Goal: Transaction & Acquisition: Purchase product/service

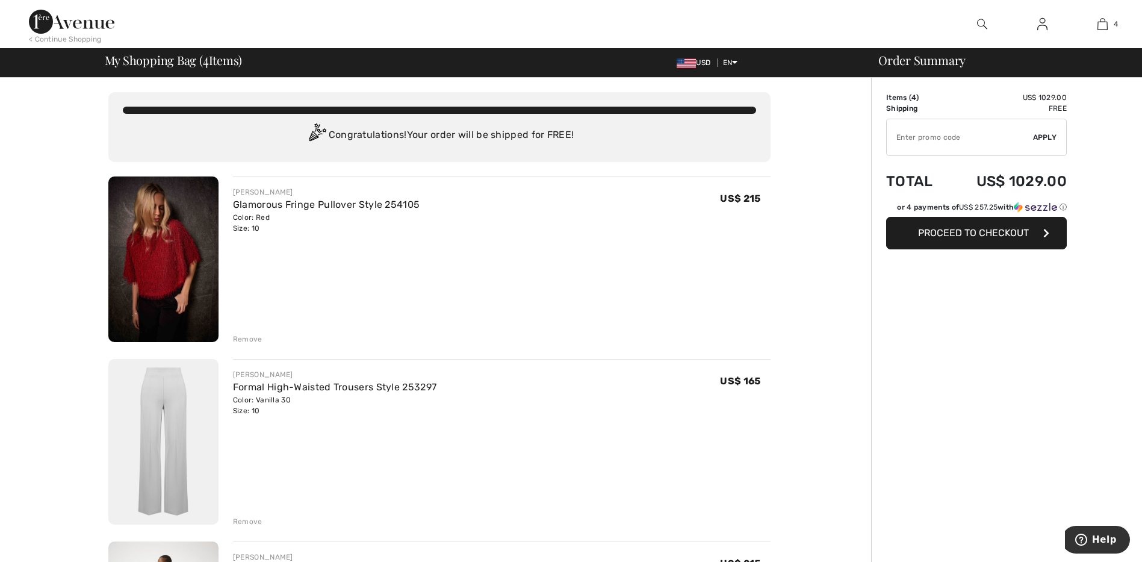
click at [244, 520] on div "Remove" at bounding box center [247, 521] width 29 height 11
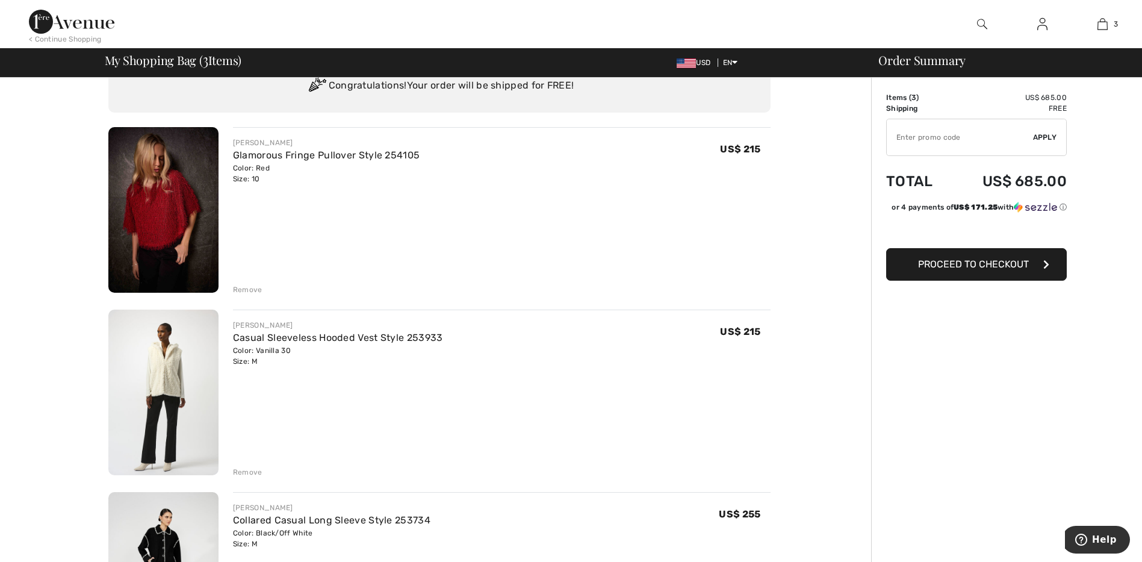
scroll to position [120, 0]
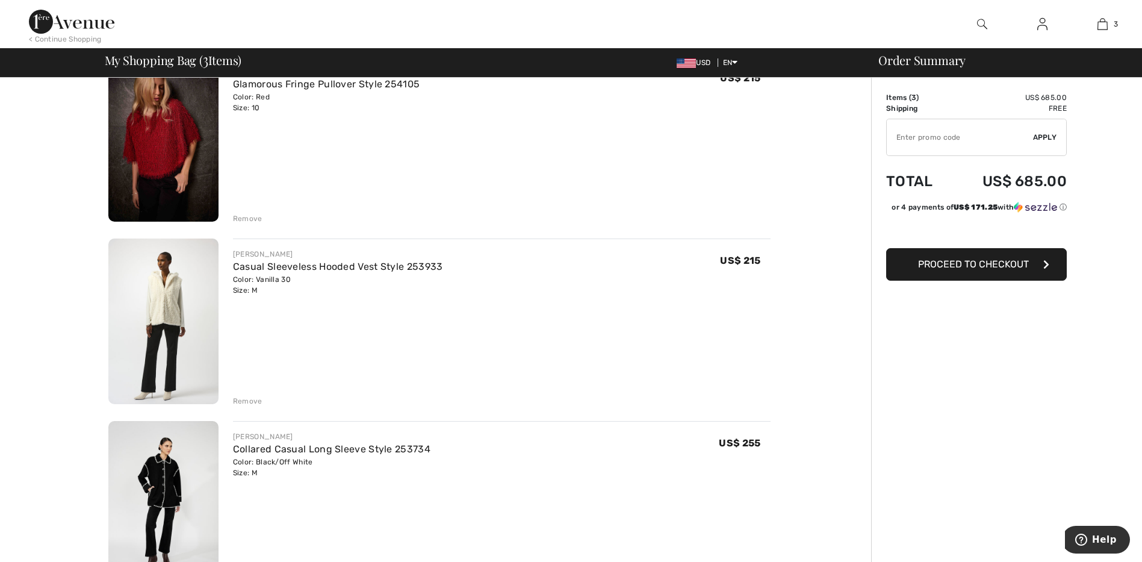
click at [241, 398] on div "Remove" at bounding box center [247, 400] width 29 height 11
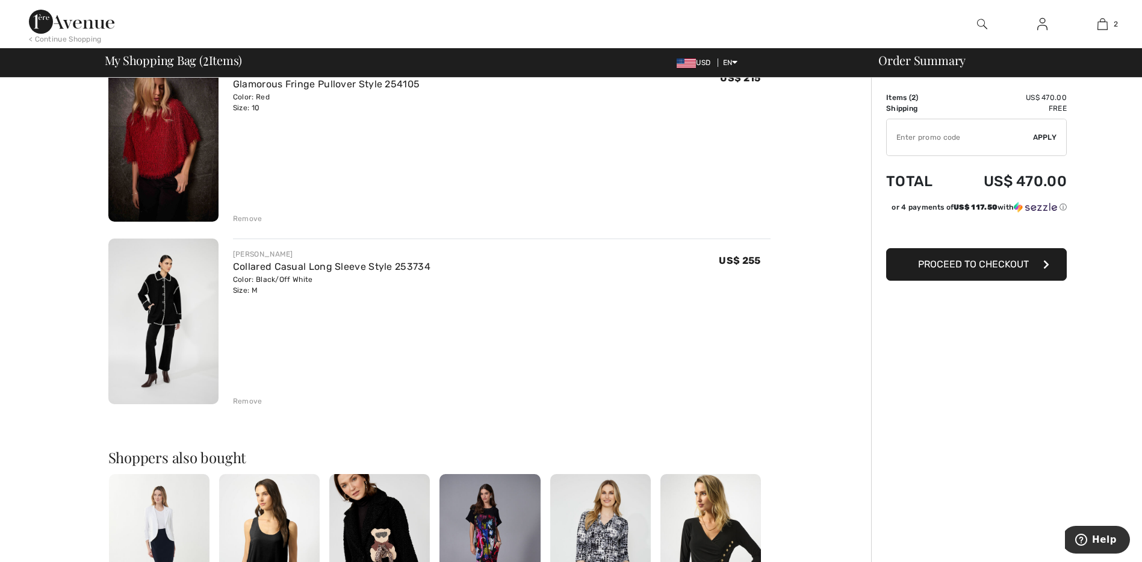
click at [241, 398] on div "Remove" at bounding box center [247, 400] width 29 height 11
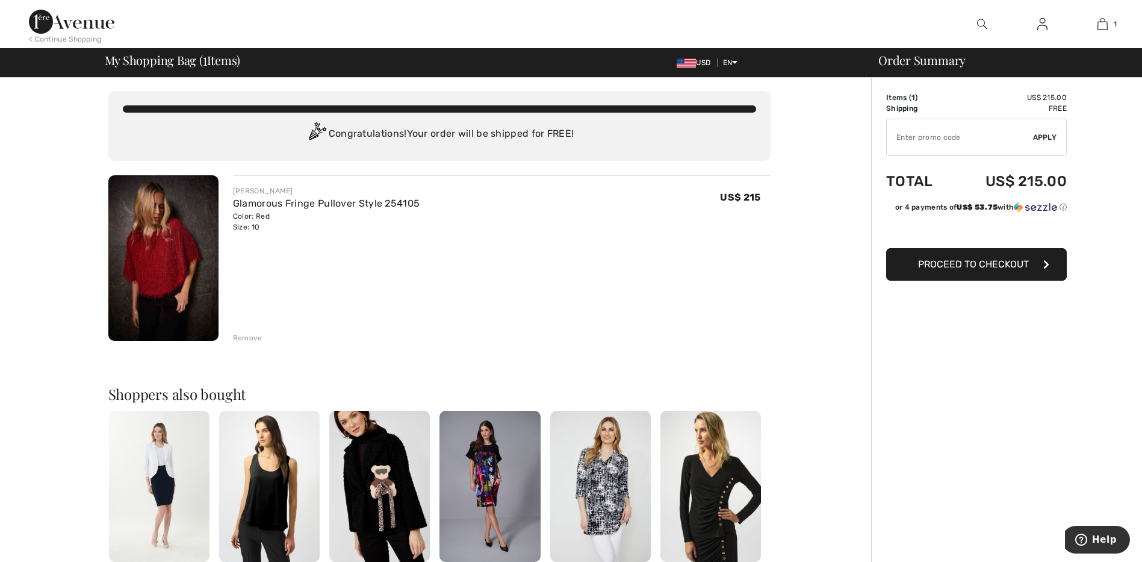
scroll to position [0, 0]
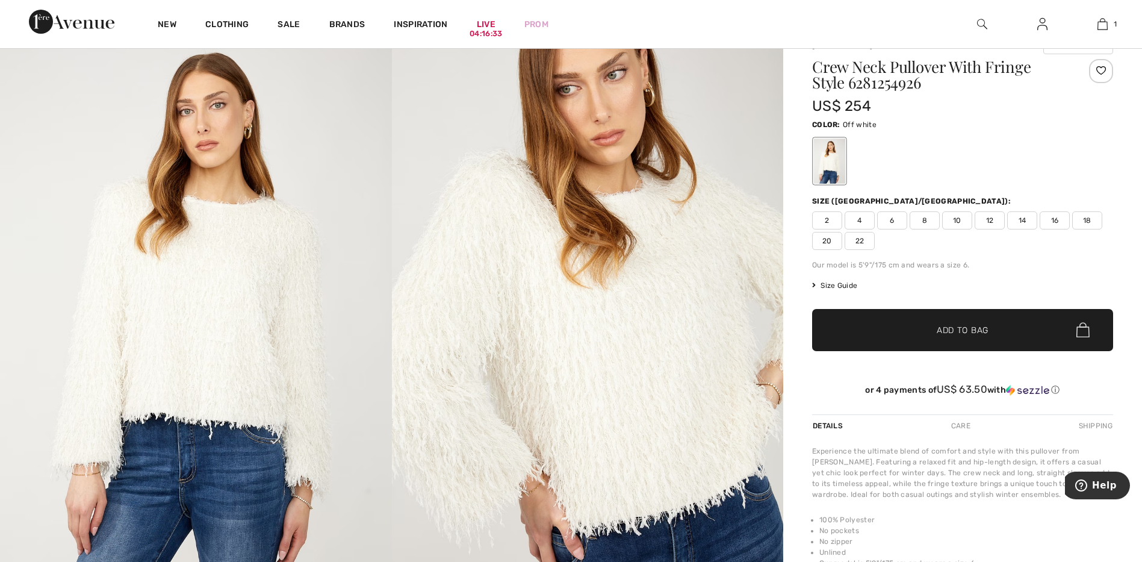
click at [954, 220] on span "10" at bounding box center [957, 220] width 30 height 18
click at [957, 326] on span "Add to Bag" at bounding box center [962, 329] width 52 height 13
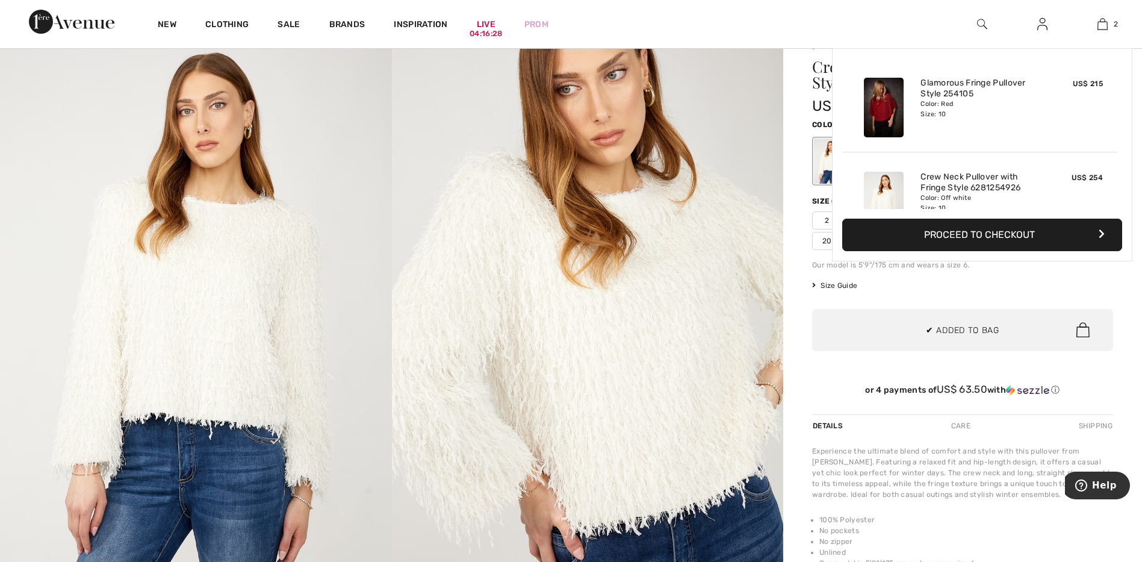
scroll to position [37, 0]
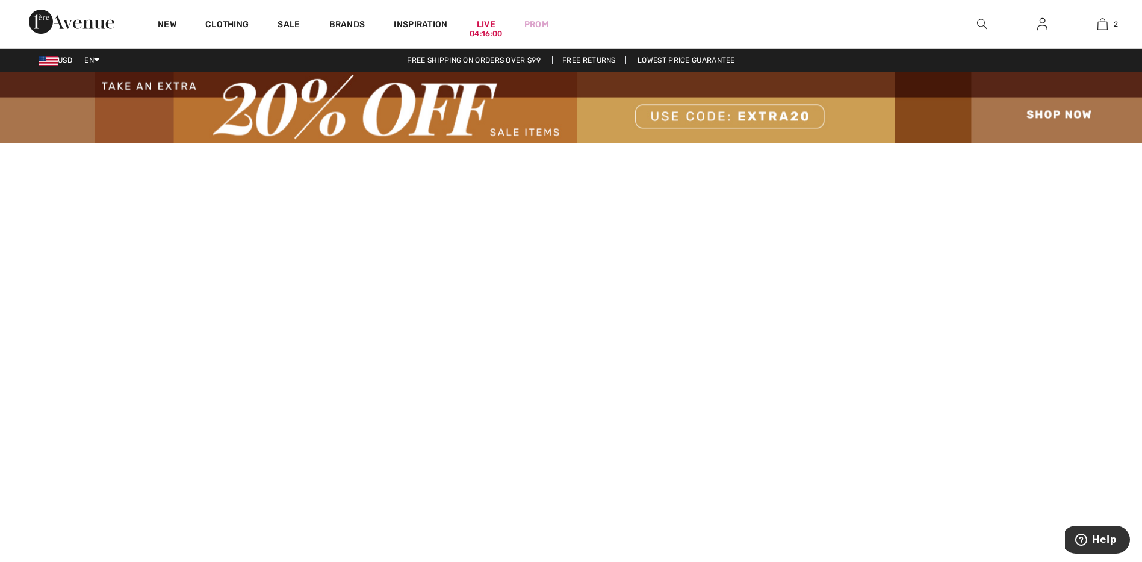
click at [240, 534] on video at bounding box center [571, 428] width 1142 height 571
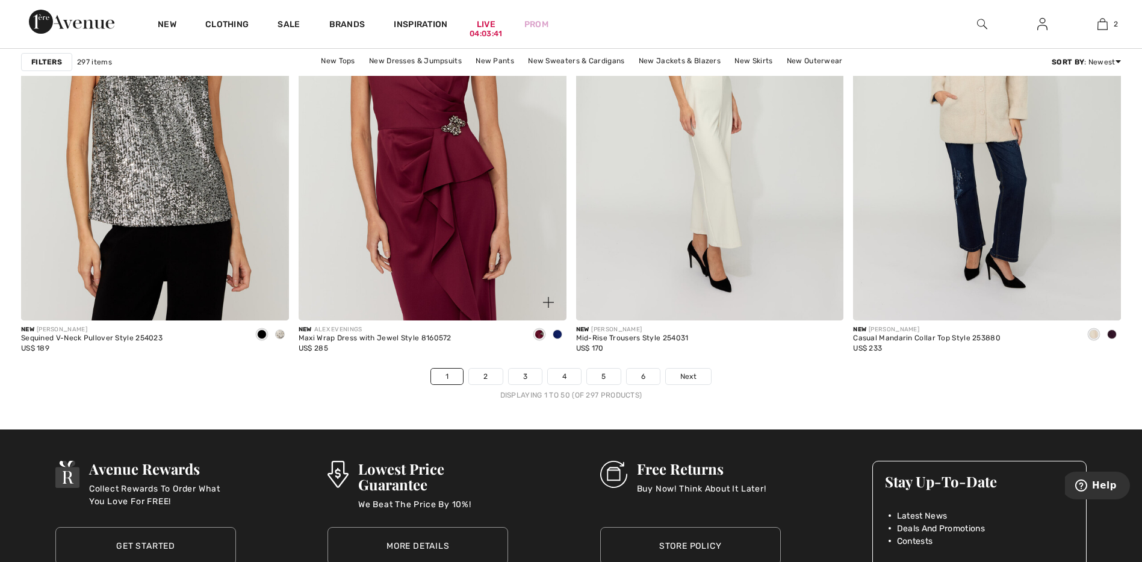
scroll to position [7042, 0]
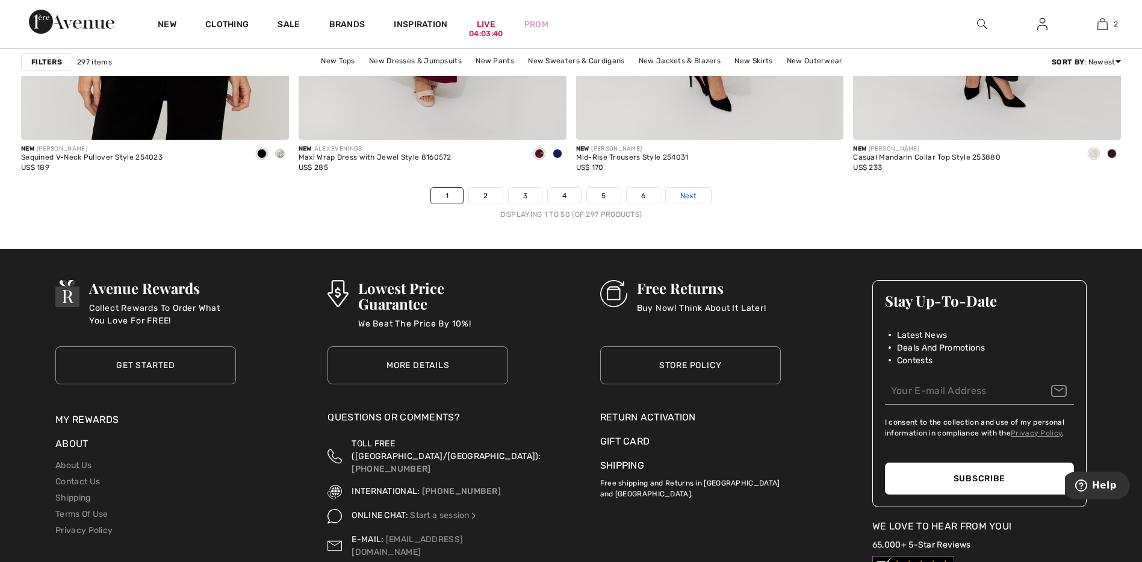
click at [692, 190] on span "Next" at bounding box center [688, 195] width 16 height 11
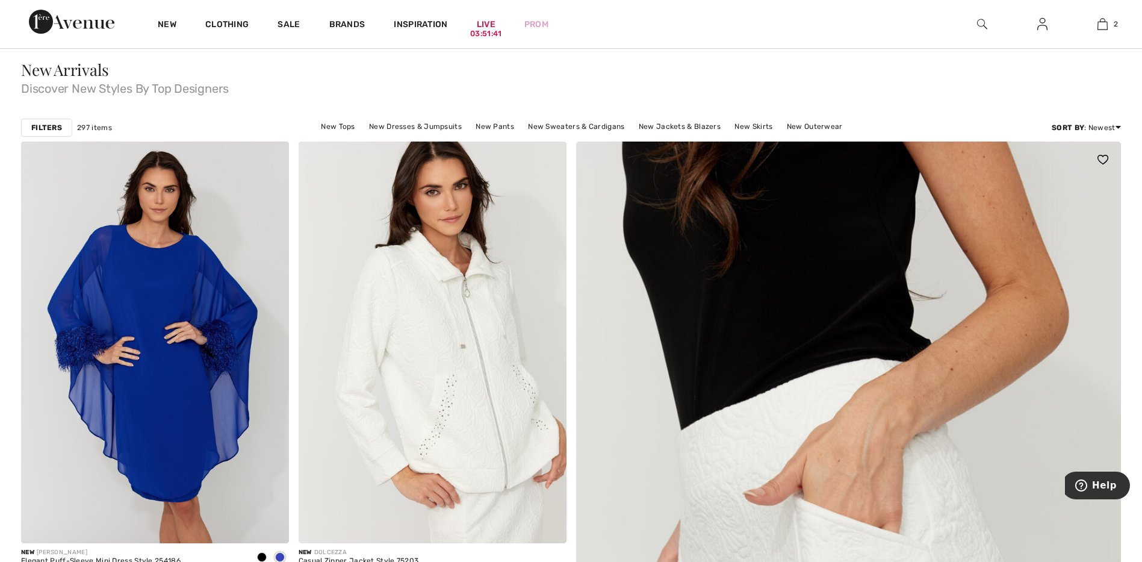
scroll to position [181, 0]
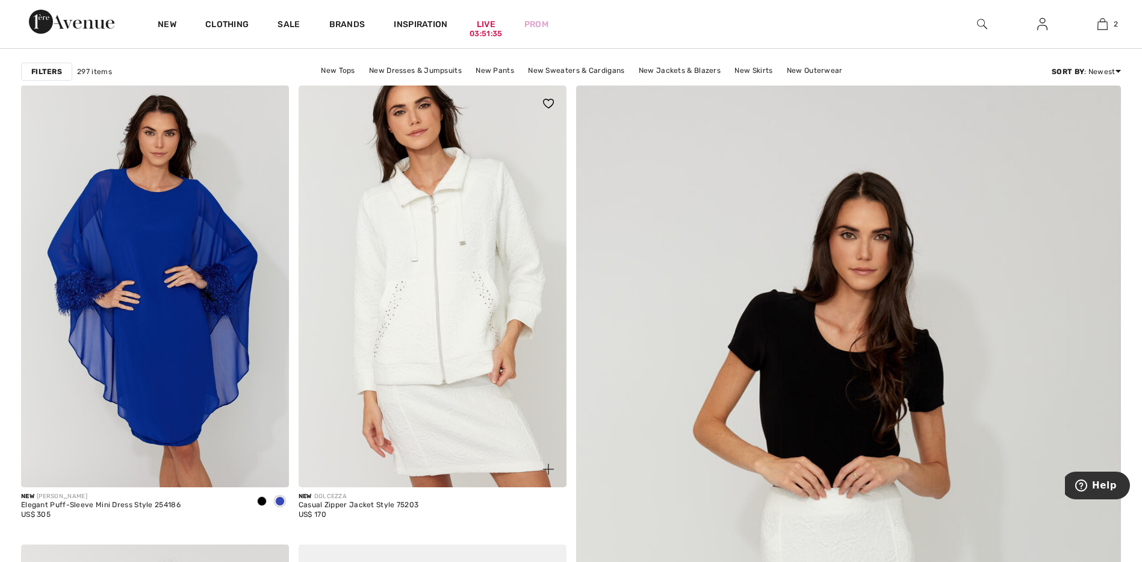
click at [469, 353] on img at bounding box center [433, 285] width 268 height 401
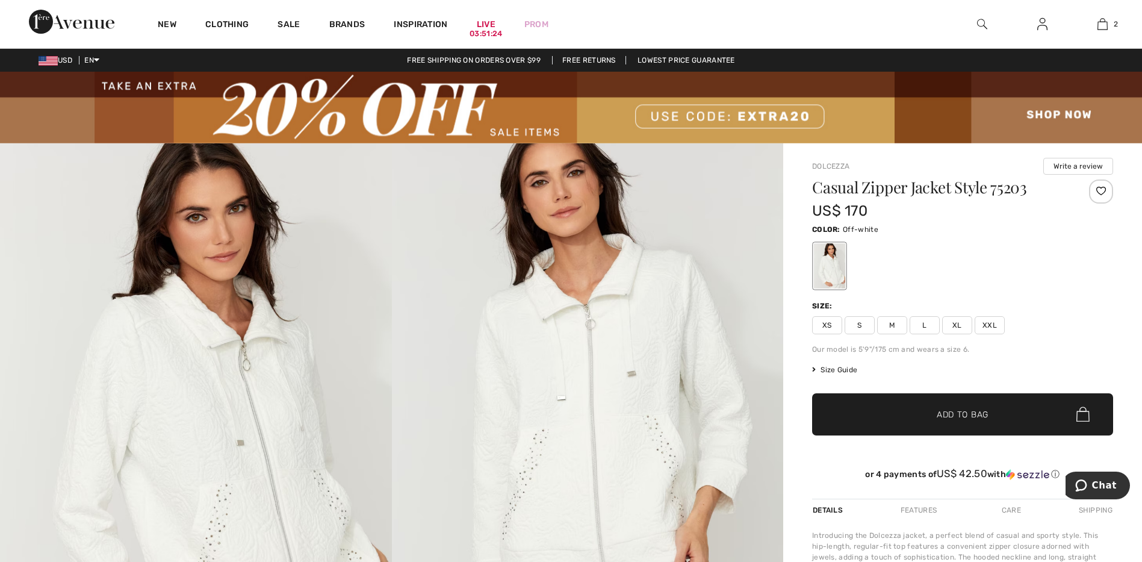
click at [896, 326] on span "M" at bounding box center [892, 325] width 30 height 18
click at [945, 415] on span "Add to Bag" at bounding box center [962, 413] width 52 height 13
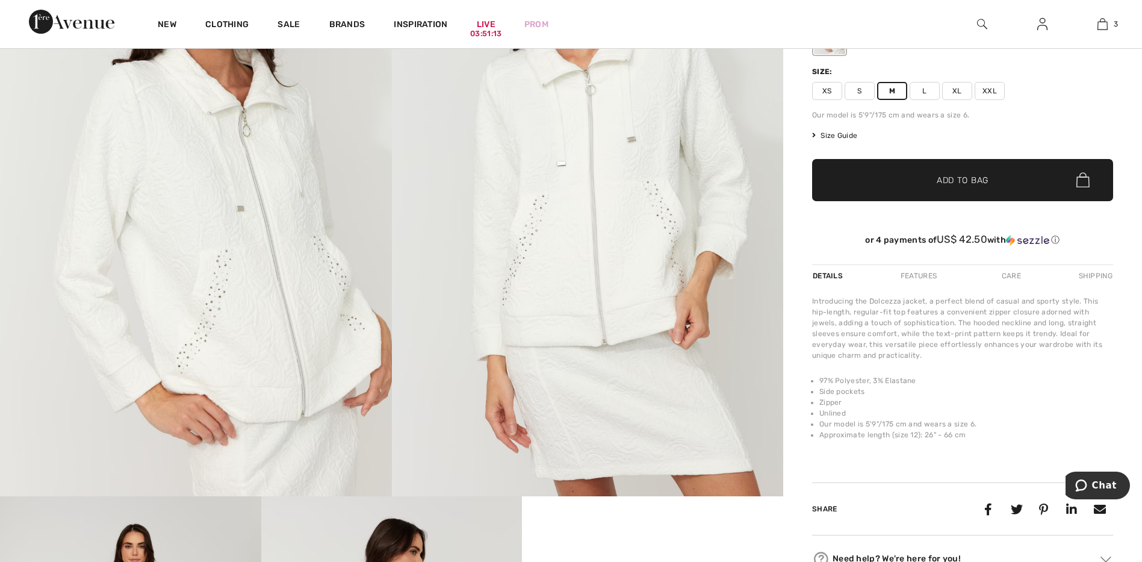
scroll to position [241, 0]
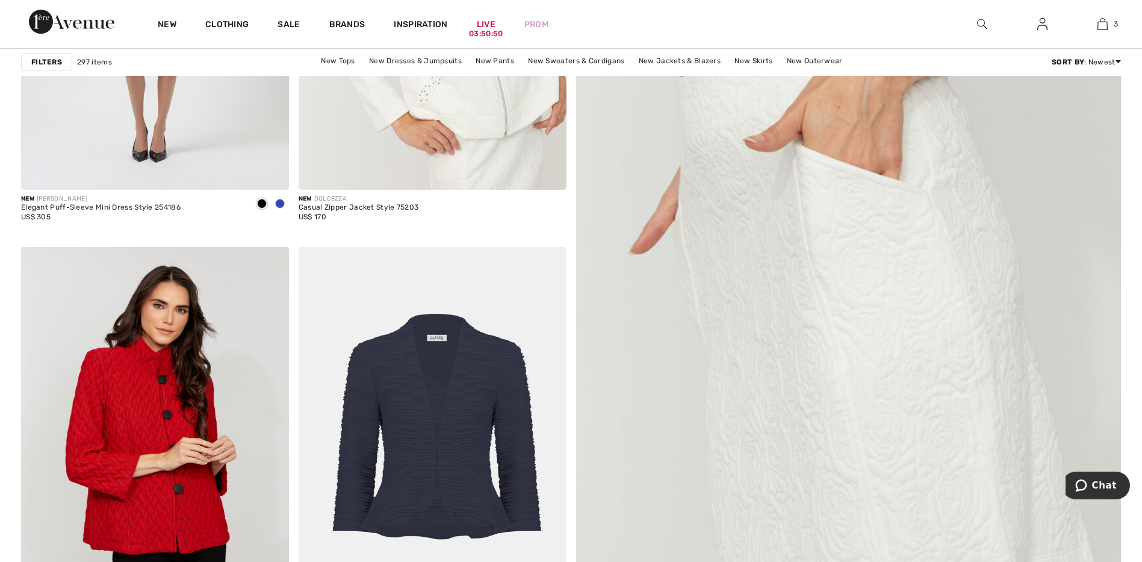
scroll to position [481, 0]
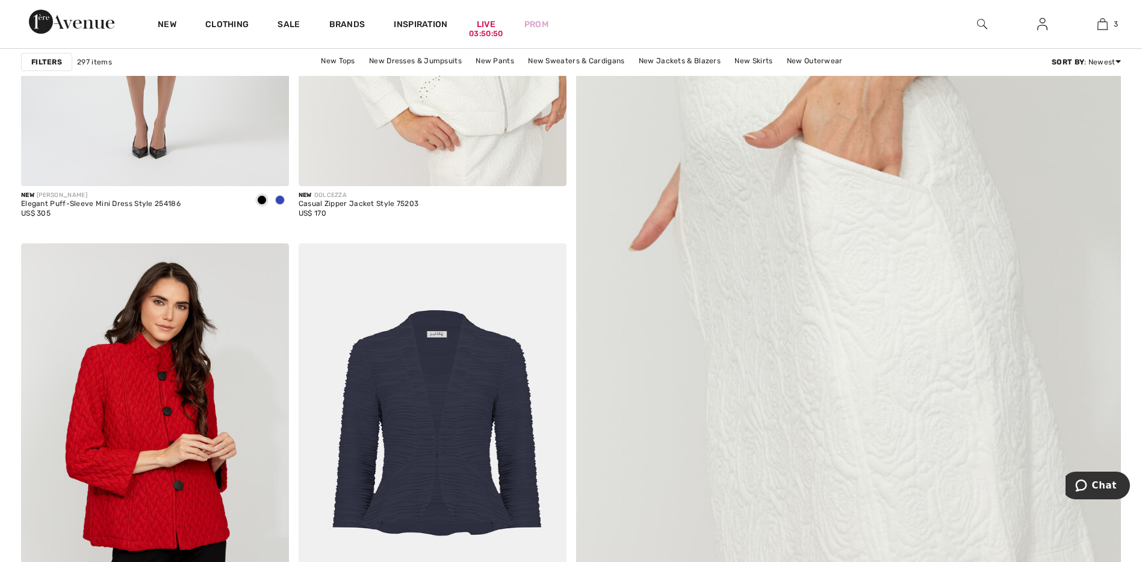
click at [843, 323] on img at bounding box center [848, 275] width 654 height 981
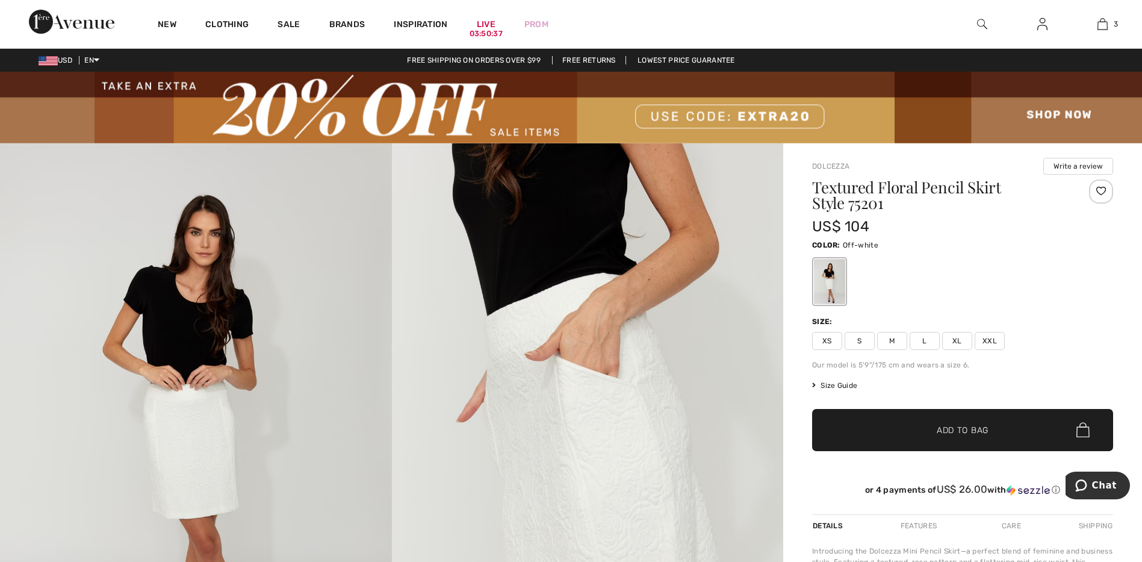
click at [840, 385] on span "Size Guide" at bounding box center [834, 385] width 45 height 11
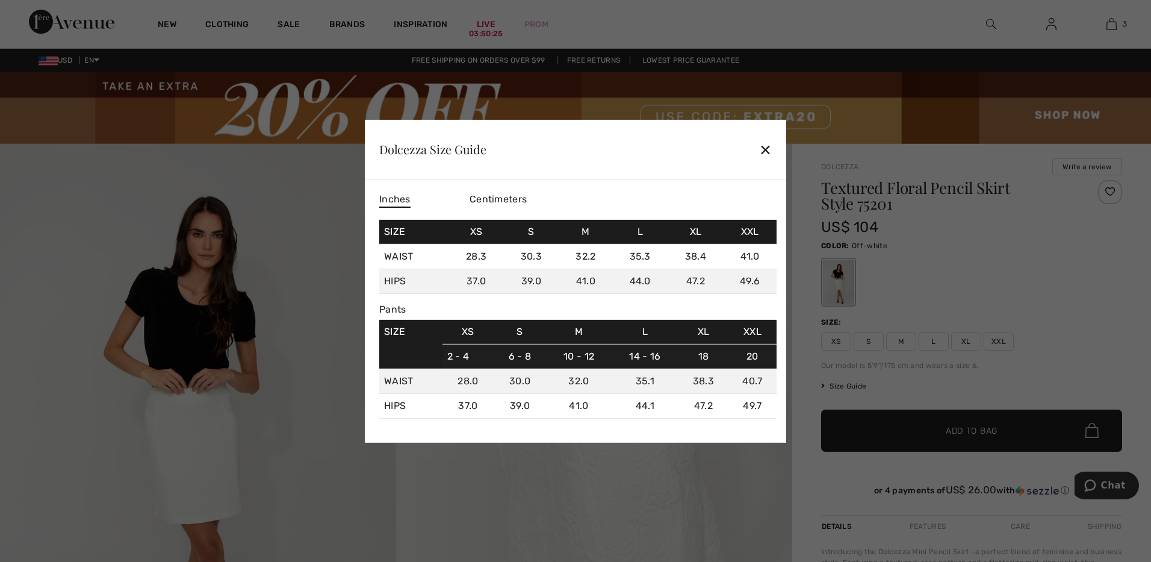
click at [766, 142] on div "✕" at bounding box center [765, 149] width 13 height 25
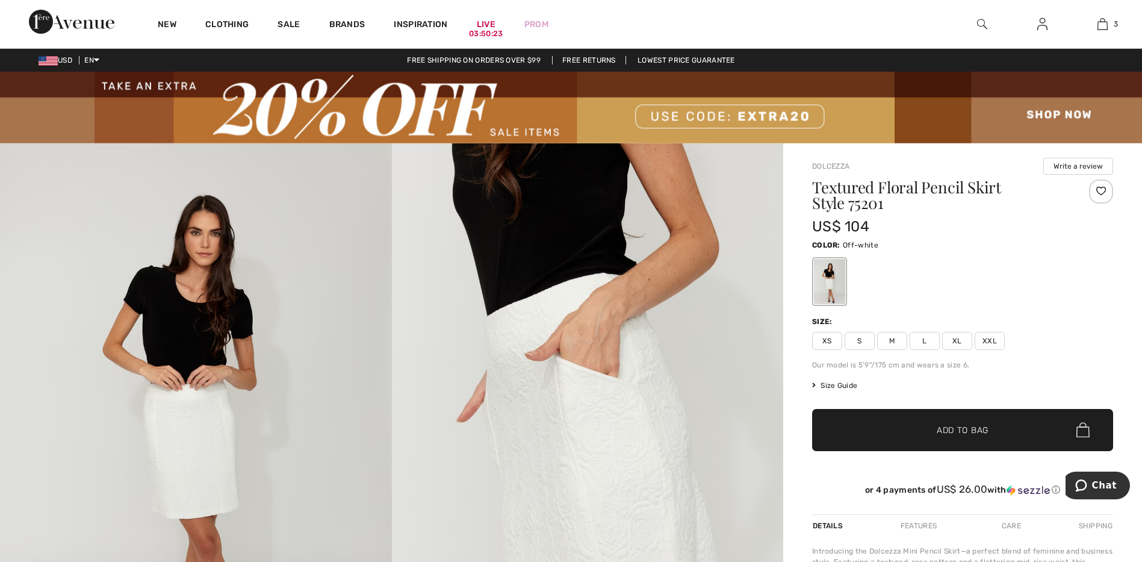
click at [896, 341] on span "M" at bounding box center [892, 341] width 30 height 18
click at [989, 426] on span "✔ Added to Bag Add to Bag" at bounding box center [962, 430] width 301 height 42
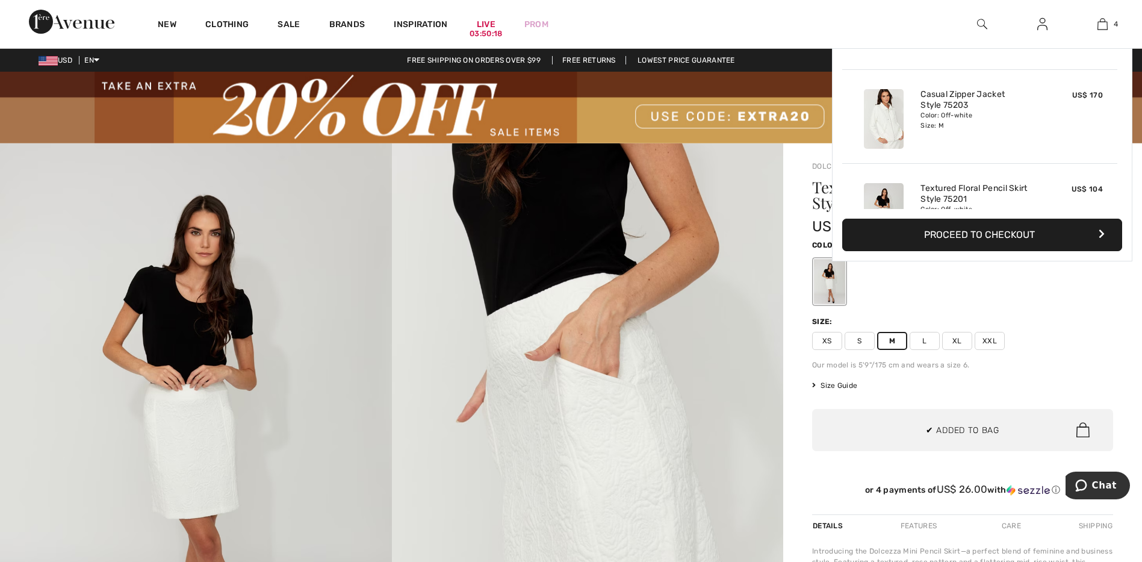
scroll to position [225, 0]
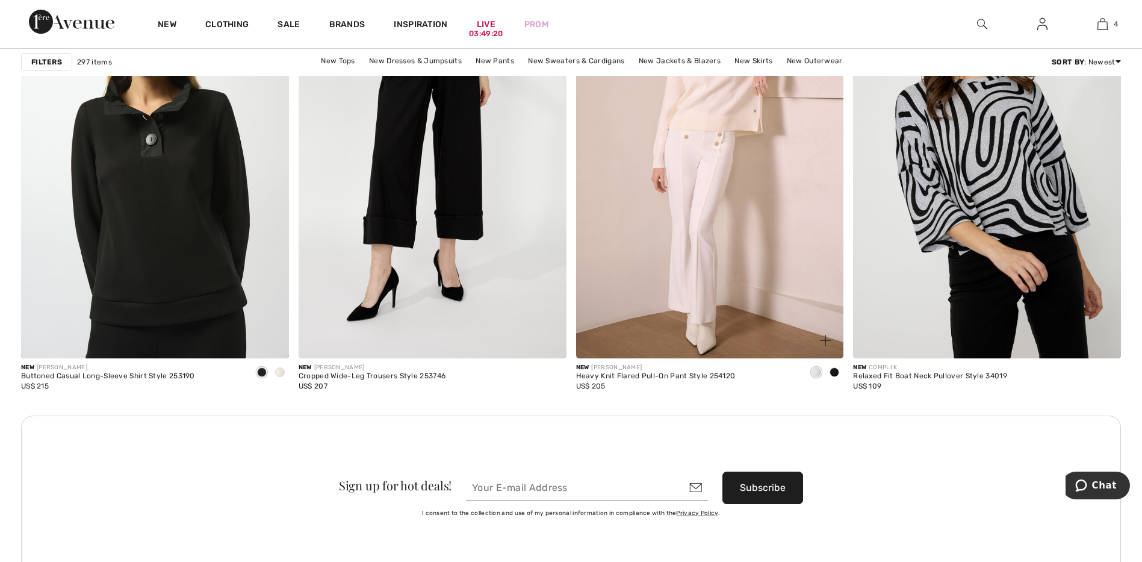
scroll to position [5116, 0]
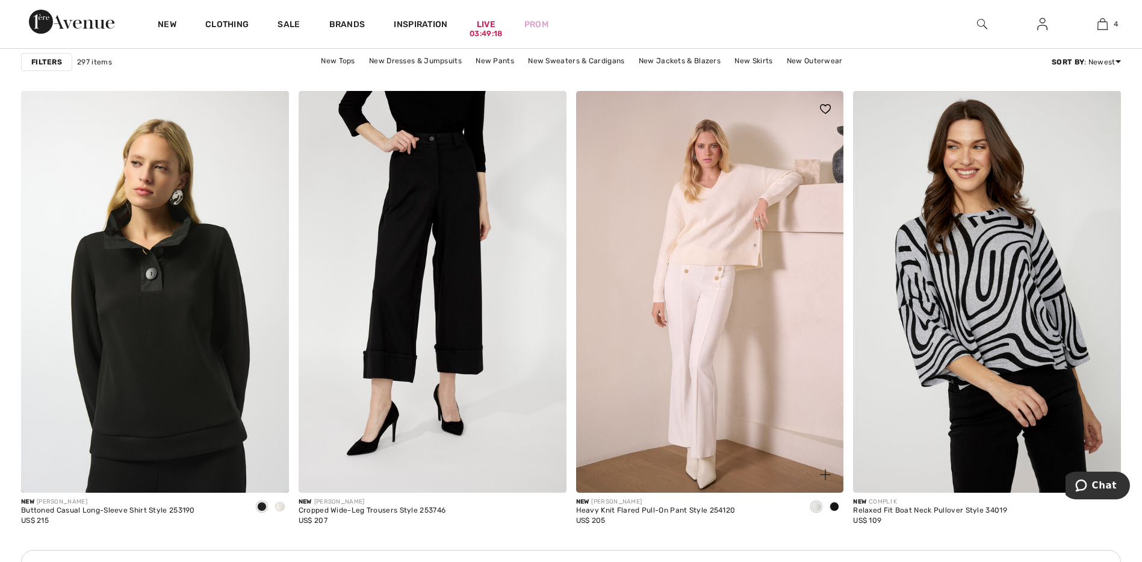
click at [698, 220] on img at bounding box center [710, 291] width 268 height 401
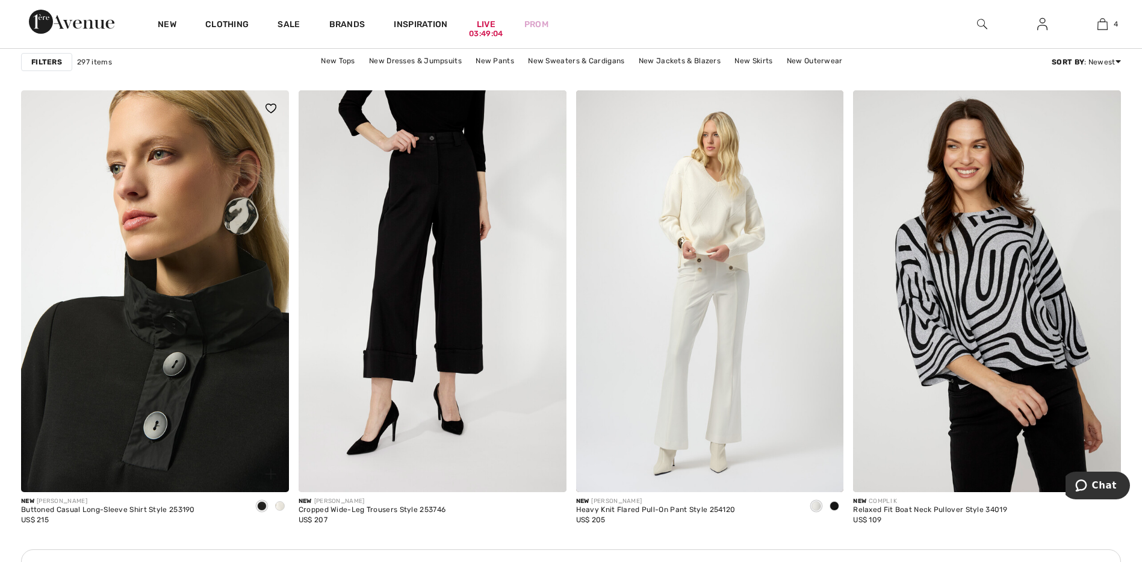
click at [235, 391] on img at bounding box center [155, 290] width 268 height 401
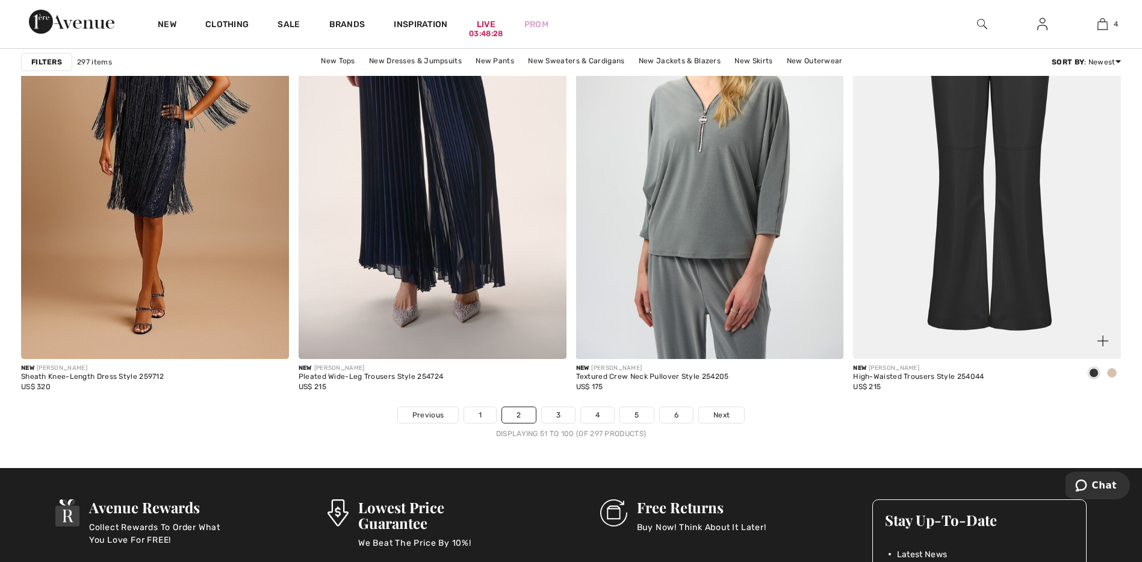
scroll to position [6922, 0]
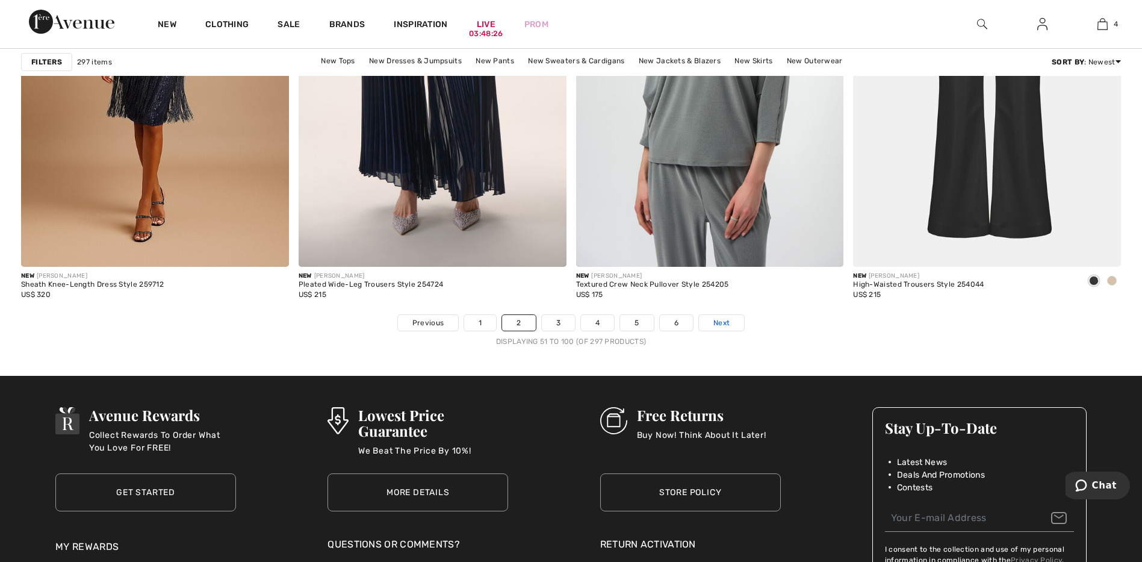
click at [713, 318] on span "Next" at bounding box center [721, 322] width 16 height 11
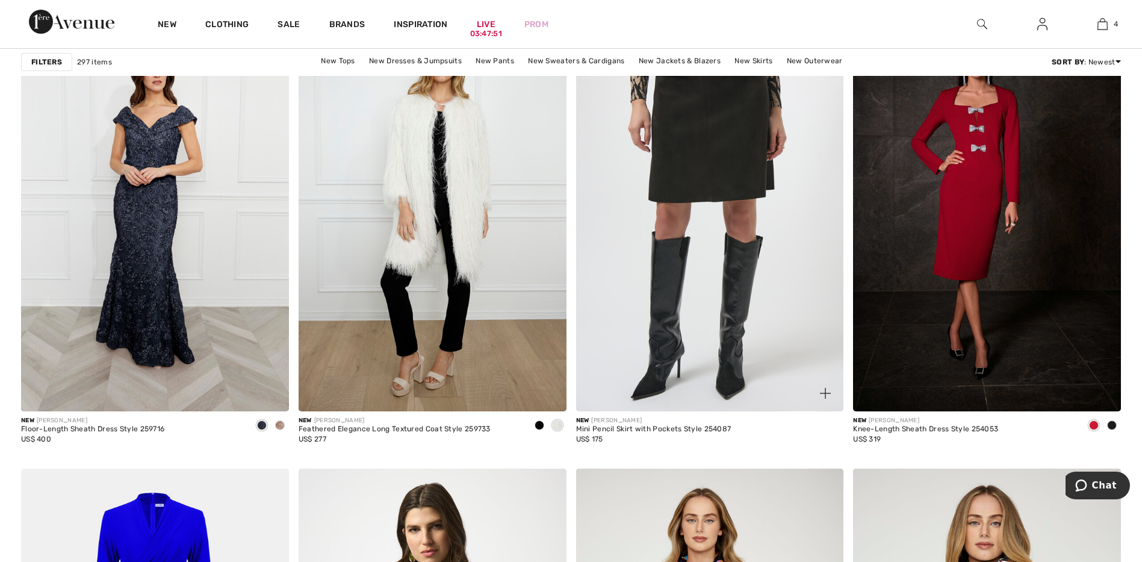
scroll to position [4694, 0]
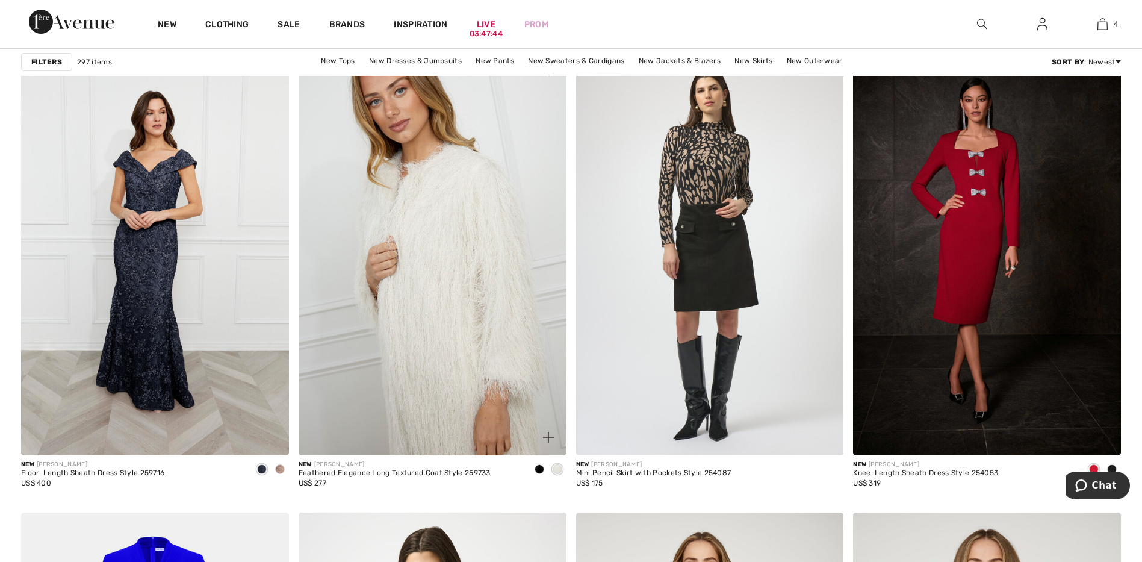
click at [478, 236] on img at bounding box center [433, 254] width 268 height 401
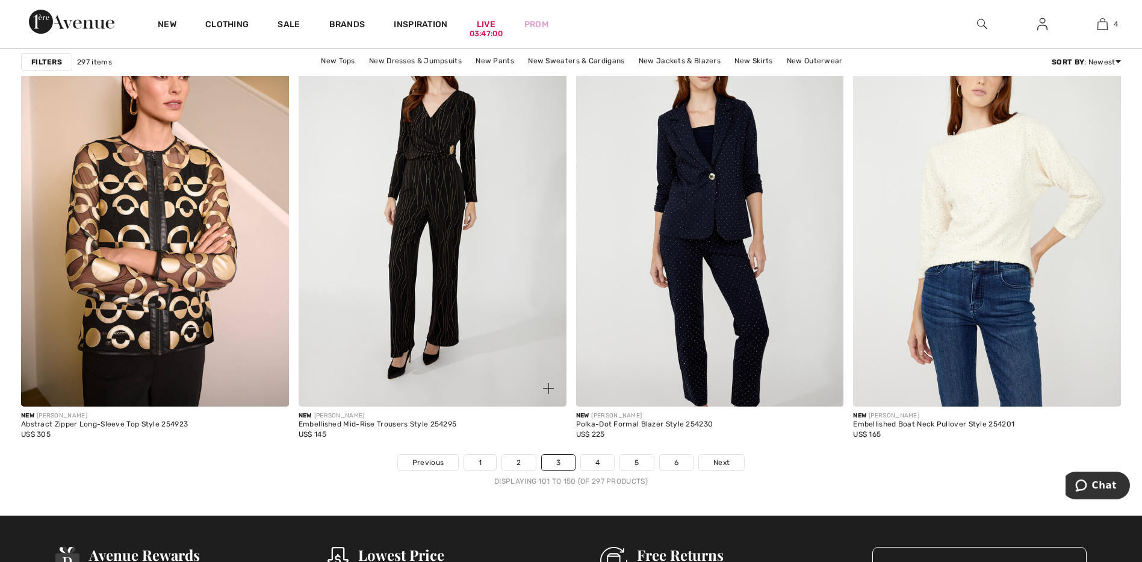
scroll to position [6801, 0]
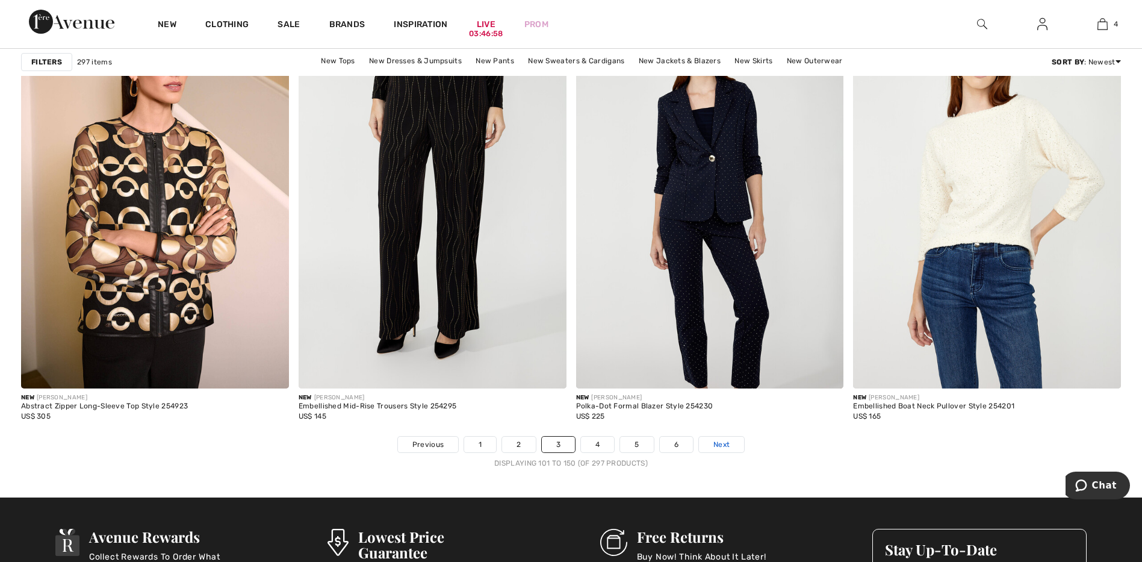
click at [722, 439] on span "Next" at bounding box center [721, 444] width 16 height 11
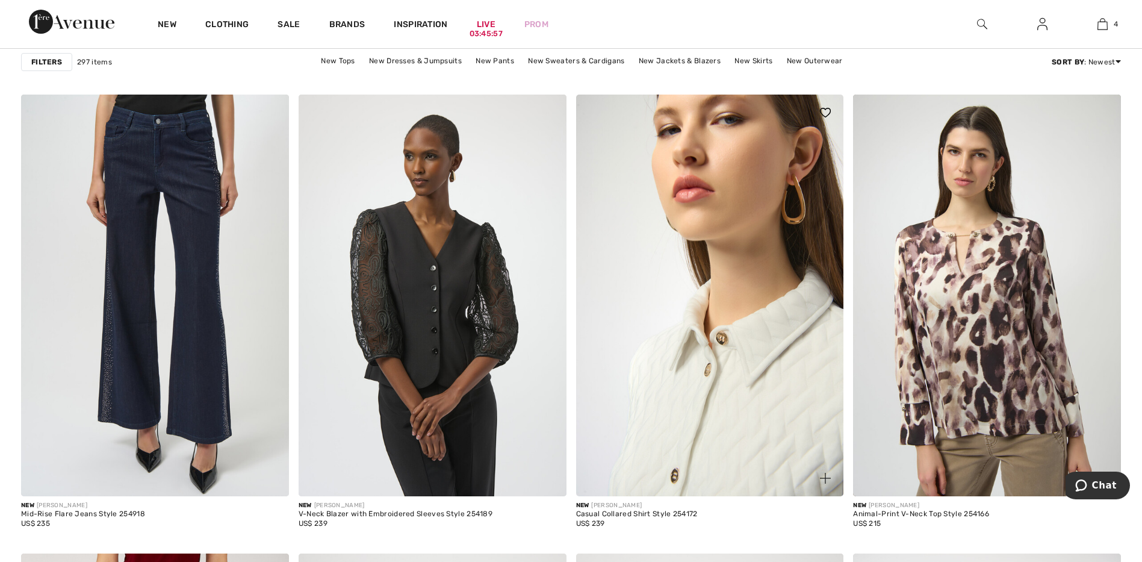
scroll to position [2287, 0]
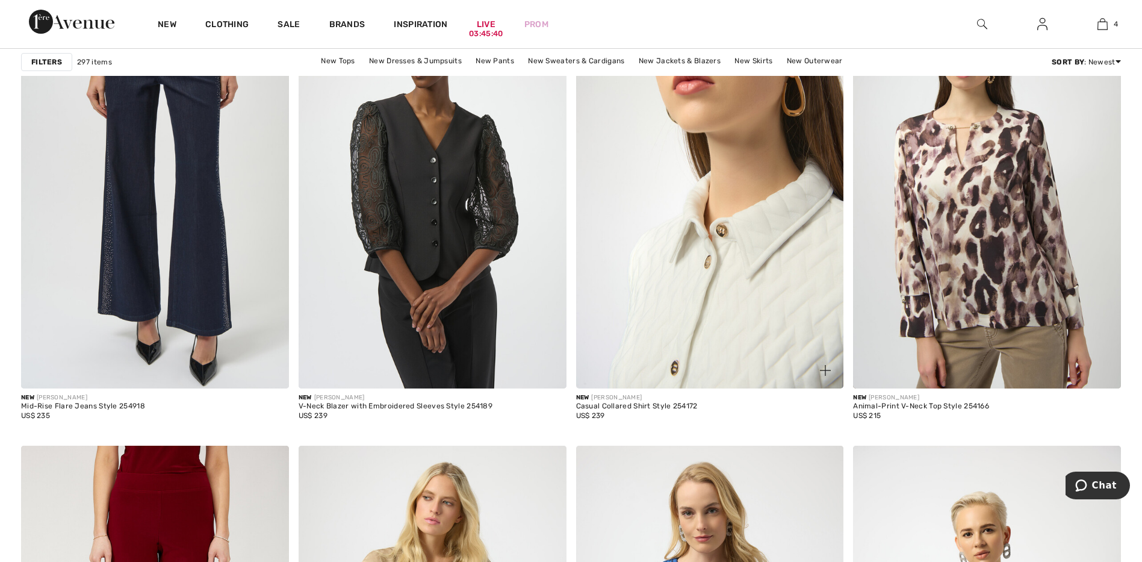
click at [737, 335] on img at bounding box center [710, 187] width 268 height 401
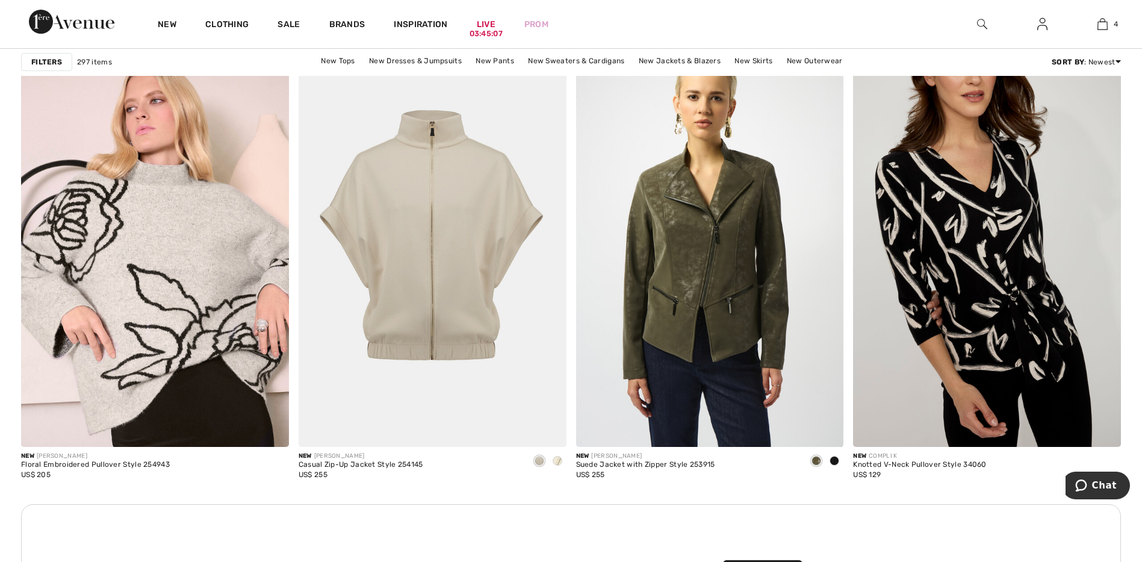
scroll to position [5176, 0]
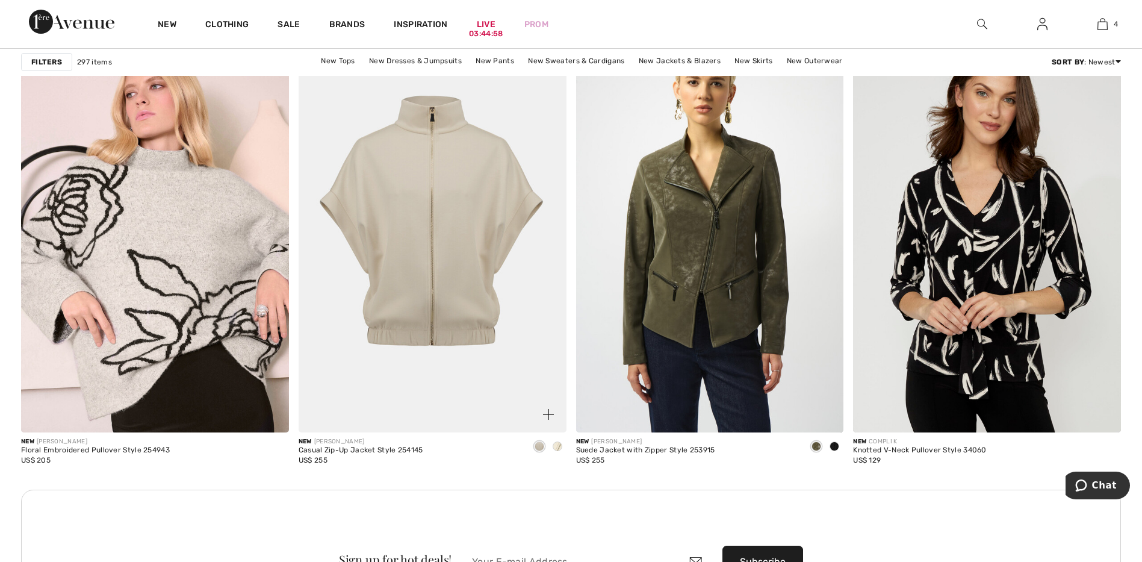
click at [441, 329] on img at bounding box center [433, 231] width 268 height 401
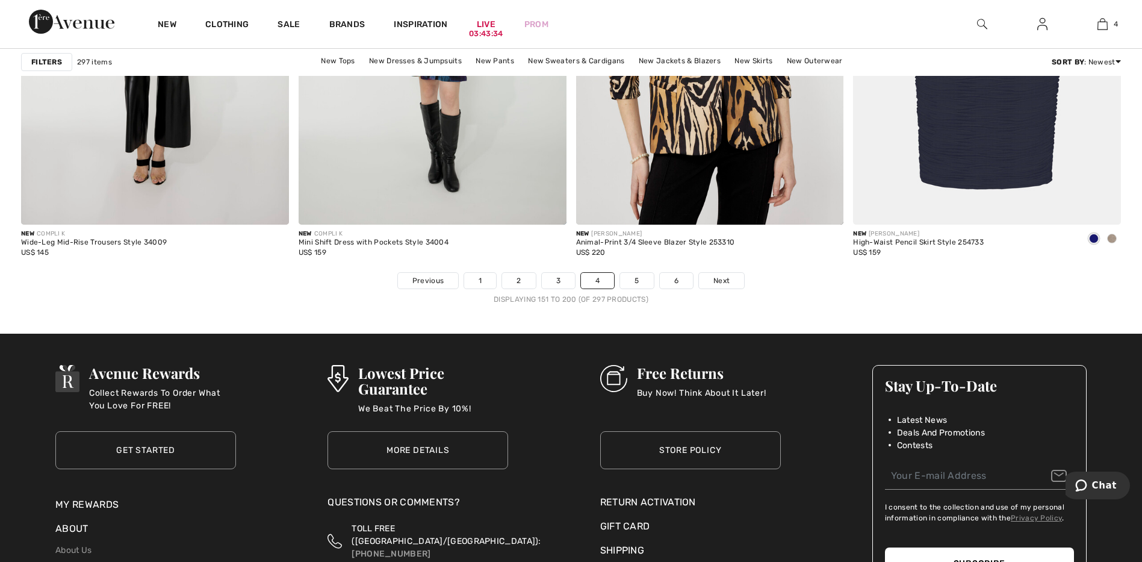
scroll to position [6981, 0]
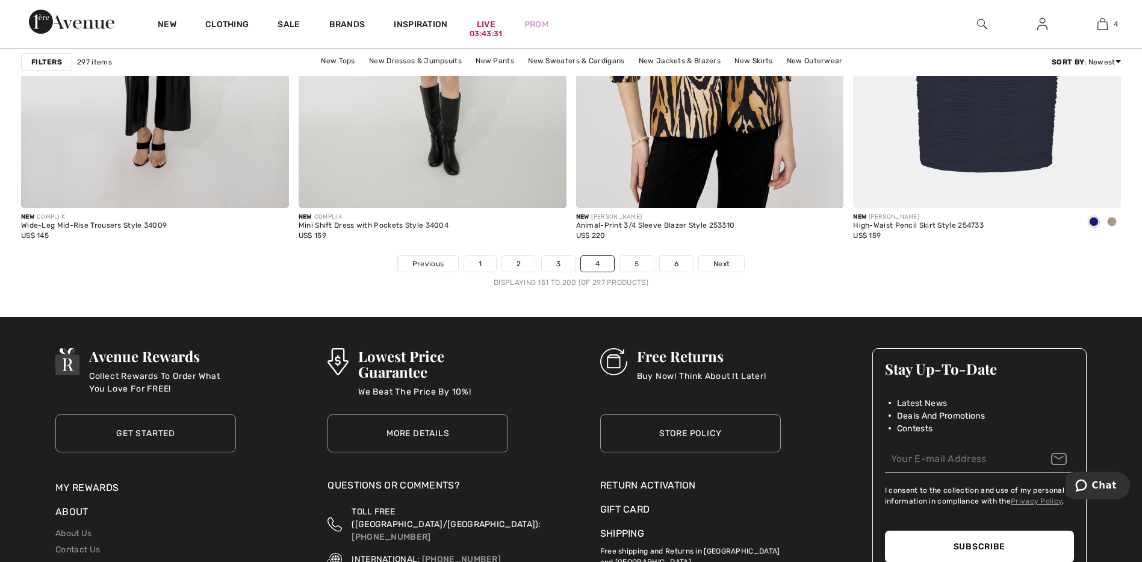
click at [640, 264] on link "5" at bounding box center [636, 264] width 33 height 16
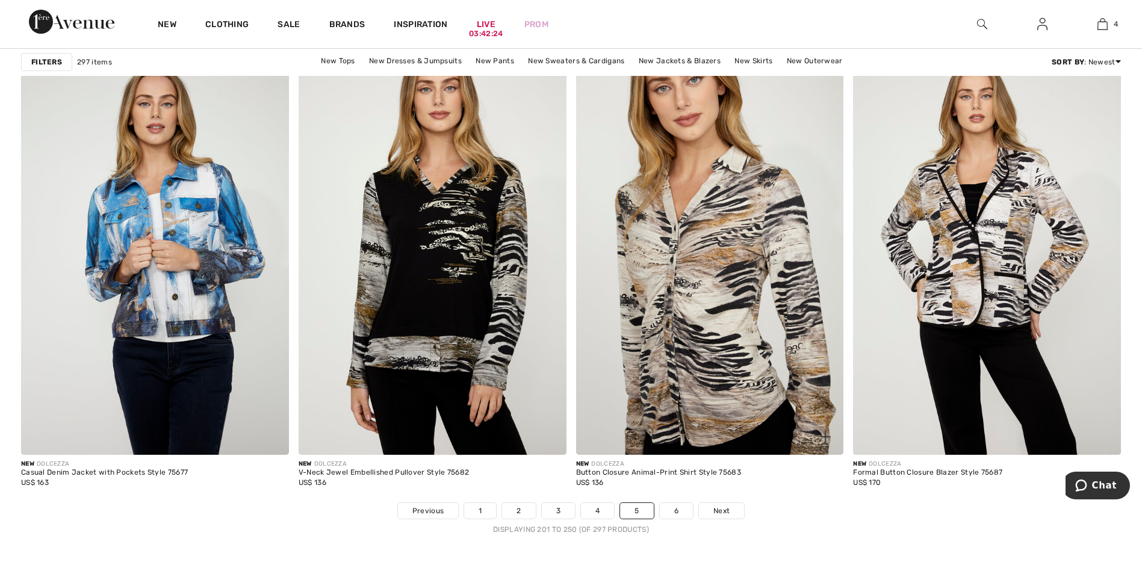
scroll to position [6741, 0]
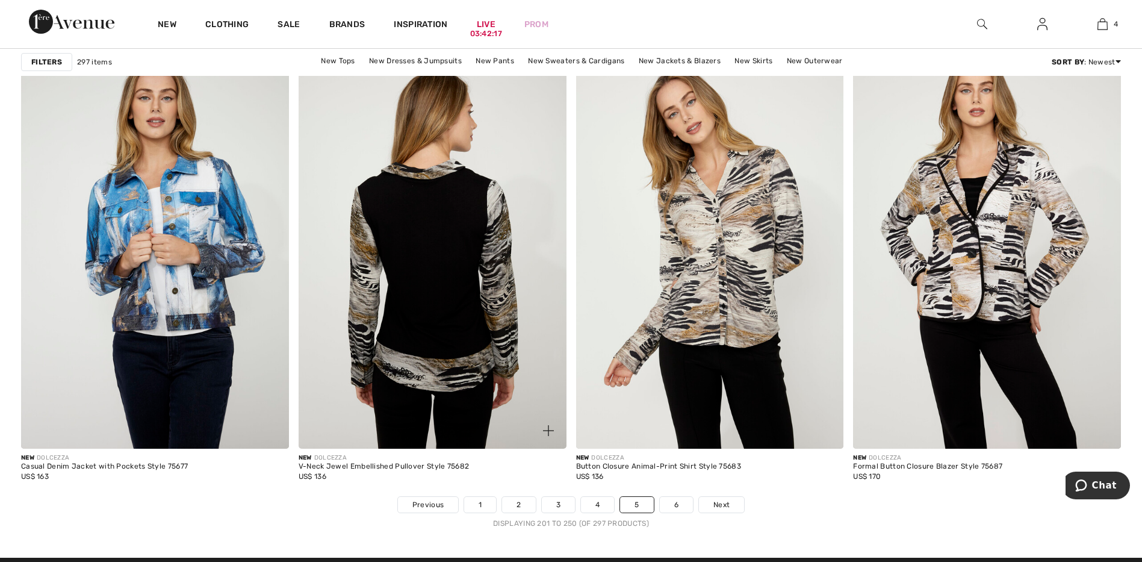
click at [450, 250] on img at bounding box center [433, 247] width 268 height 401
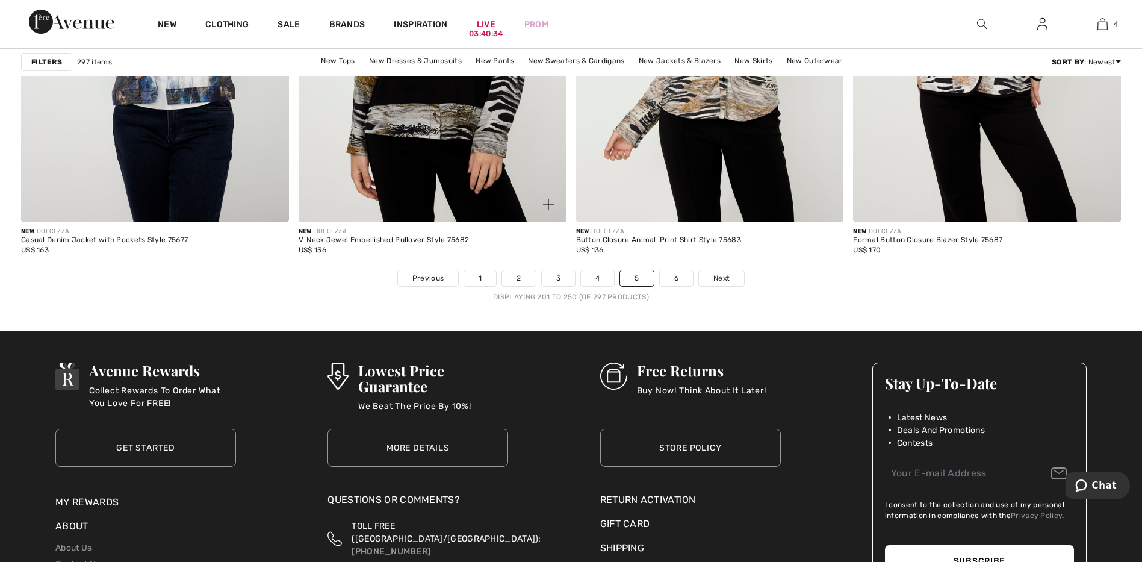
scroll to position [6981, 0]
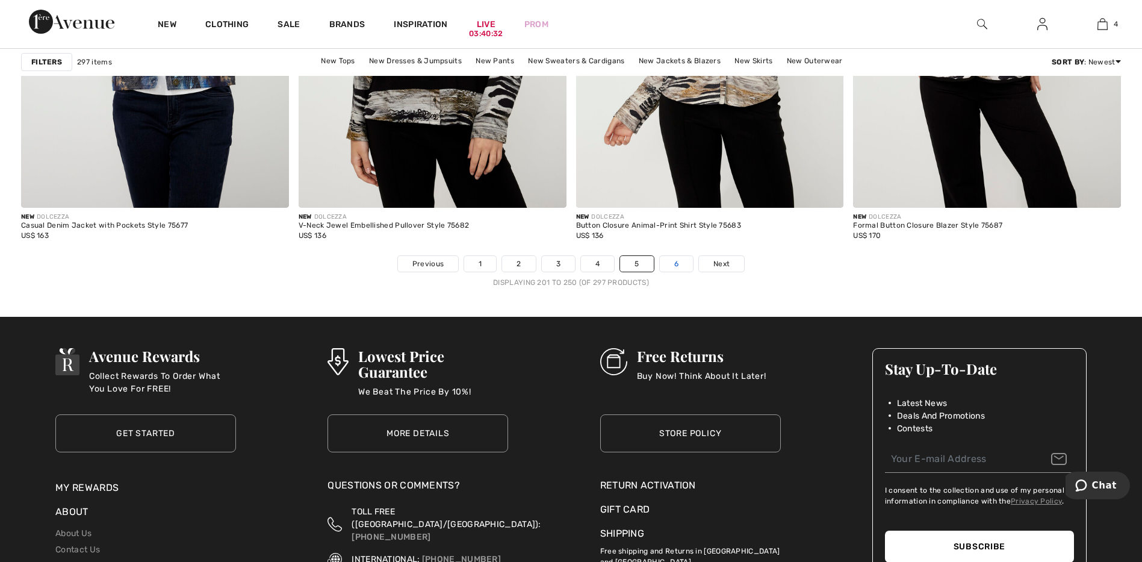
click at [676, 262] on link "6" at bounding box center [676, 264] width 33 height 16
click at [676, 260] on link "6" at bounding box center [676, 264] width 33 height 16
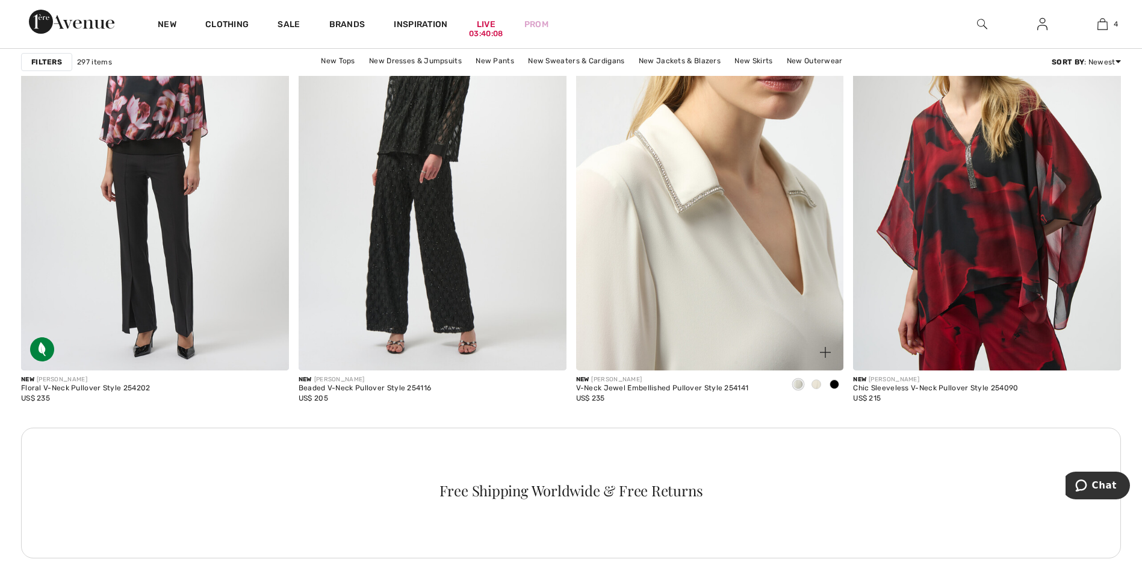
scroll to position [1685, 0]
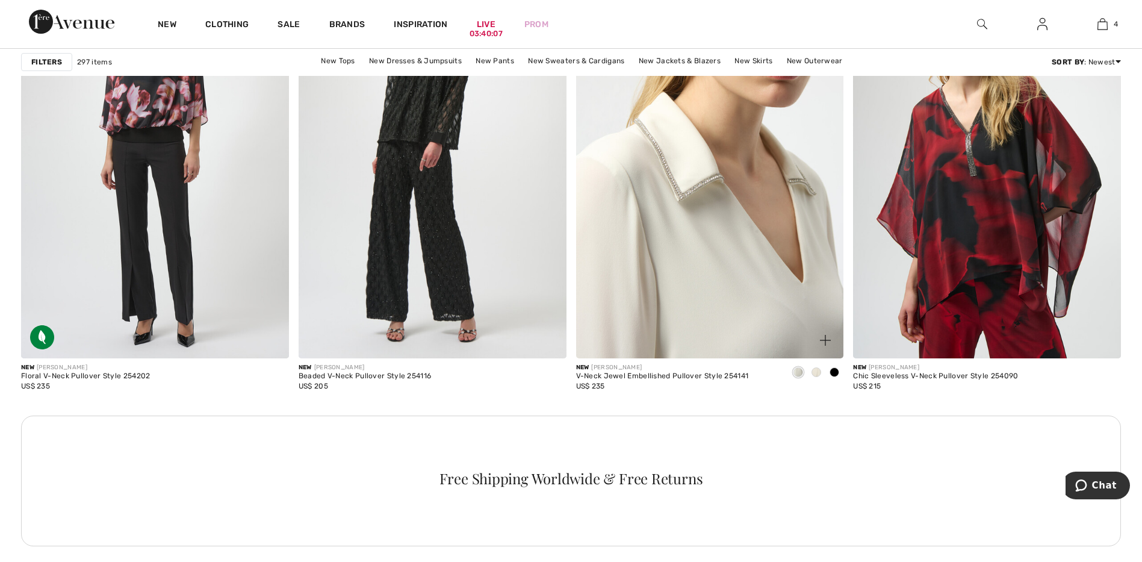
click at [697, 304] on img at bounding box center [710, 157] width 268 height 401
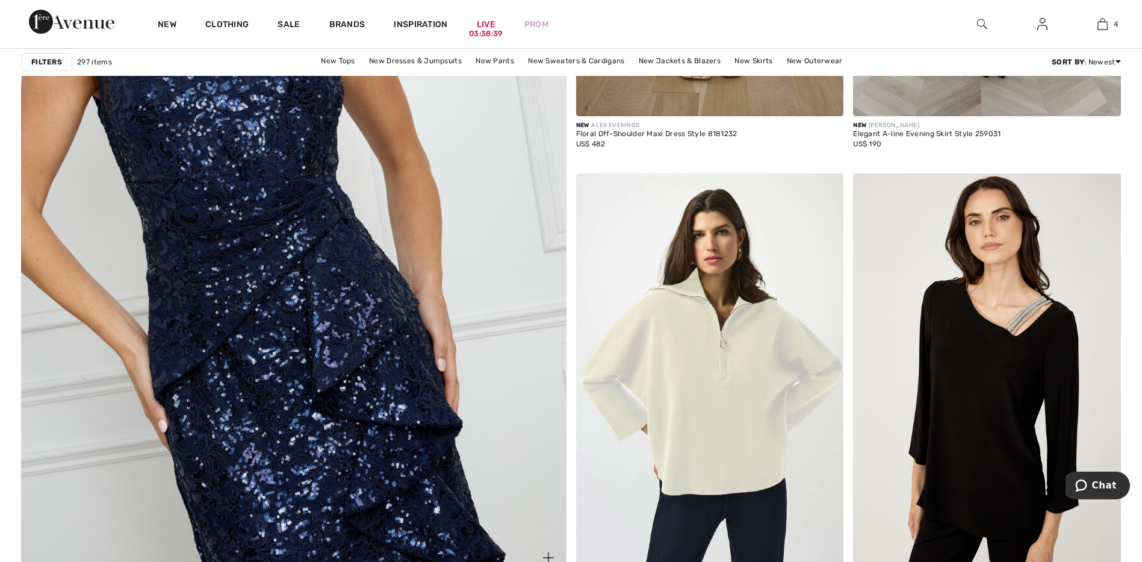
scroll to position [4273, 0]
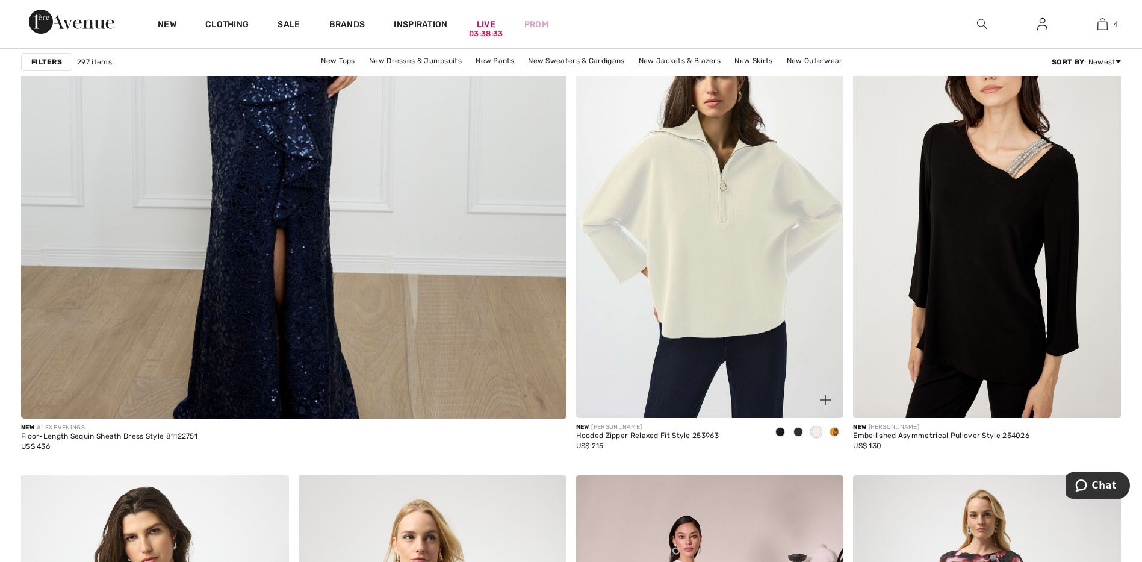
click at [736, 262] on img at bounding box center [710, 216] width 268 height 401
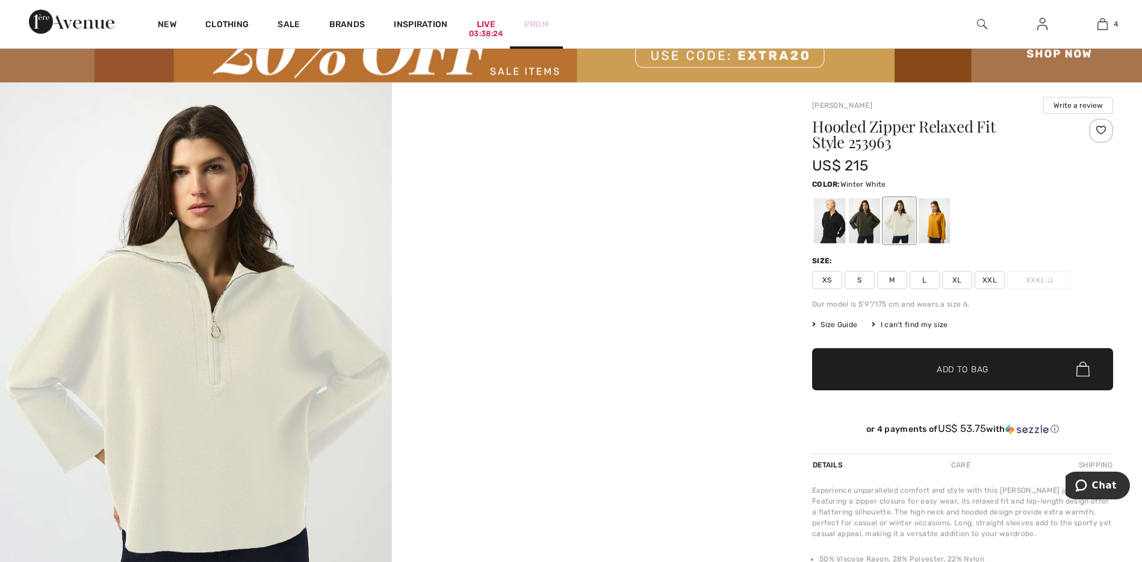
scroll to position [60, 0]
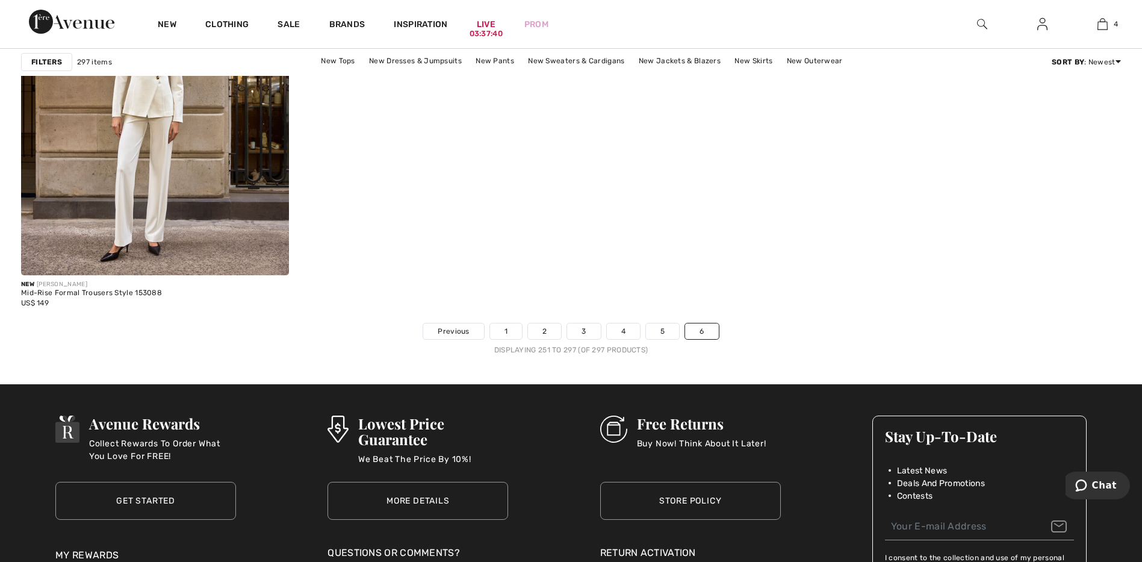
scroll to position [7042, 0]
